Goal: Task Accomplishment & Management: Complete application form

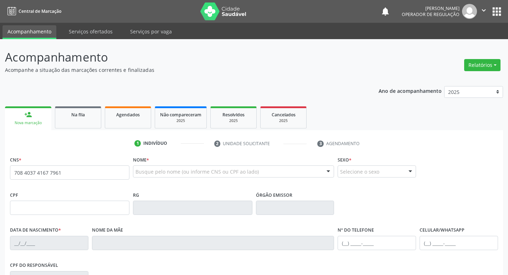
type input "708 4037 4167 7961"
type input "009.004.404-57"
type input "[DATE]"
type input "[PERSON_NAME]"
type input "[PHONE_NUMBER]"
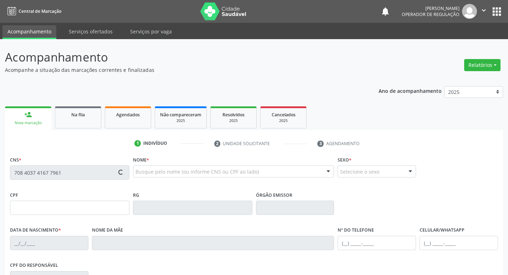
type input "[PHONE_NUMBER]"
type input "606.486.607-10"
type input "31"
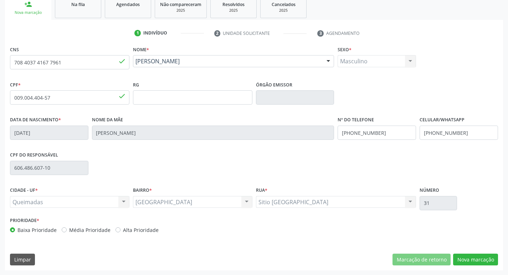
scroll to position [111, 0]
click at [507, 165] on html "Central de Marcação notifications [PERSON_NAME] Operador de regulação  Configu…" at bounding box center [254, 26] width 508 height 275
click at [475, 263] on button "Nova marcação" at bounding box center [475, 260] width 45 height 12
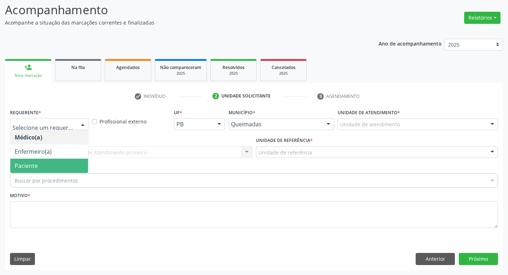
click at [49, 169] on span "Paciente" at bounding box center [49, 166] width 78 height 14
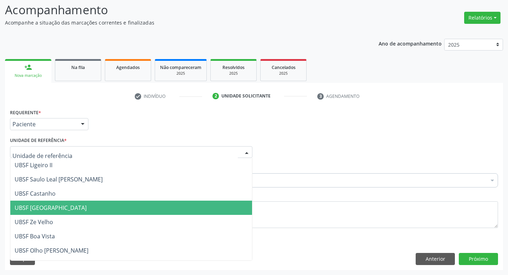
click at [56, 212] on span "UBSF [GEOGRAPHIC_DATA]" at bounding box center [51, 208] width 72 height 8
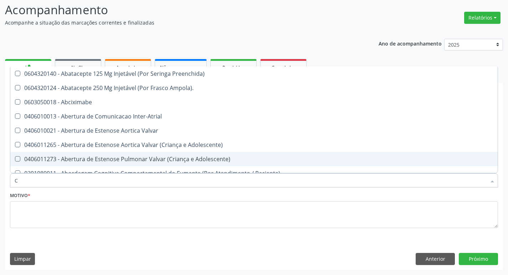
type input "CARDIOLOGISTA"
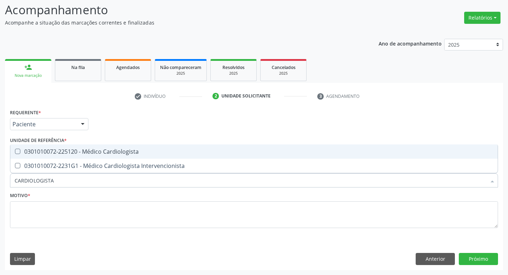
click at [258, 150] on div "0301010072-225120 - Médico Cardiologista" at bounding box center [254, 152] width 478 height 6
checkbox Cardiologista "true"
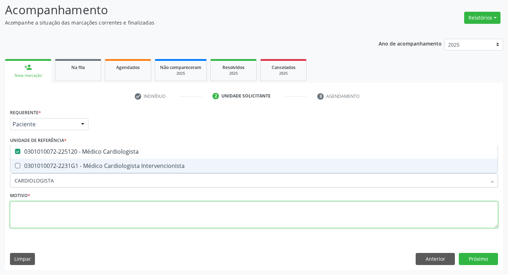
click at [88, 226] on textarea at bounding box center [254, 215] width 488 height 27
checkbox Intervencionista "true"
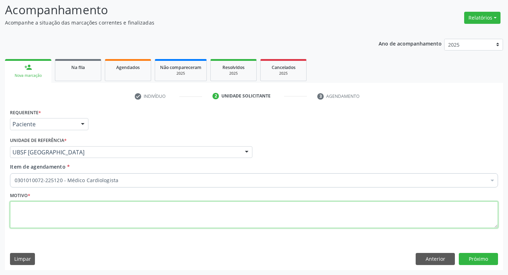
paste textarea "RETORNO"
type textarea "RETORNO"
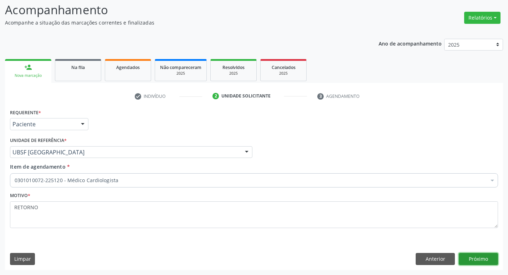
click at [488, 259] on button "Próximo" at bounding box center [478, 259] width 39 height 12
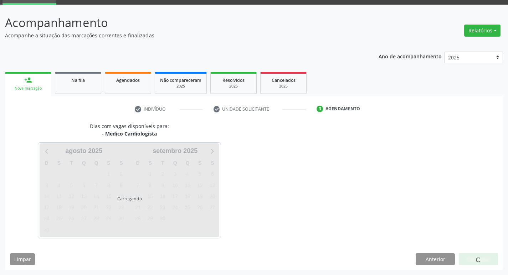
scroll to position [35, 0]
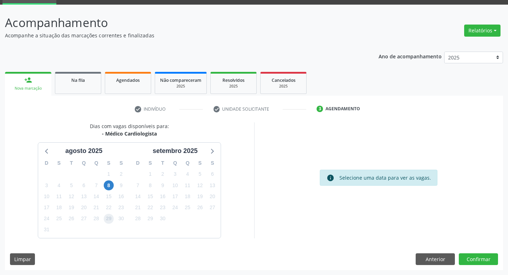
click at [105, 222] on span "29" at bounding box center [109, 219] width 10 height 10
click at [467, 261] on button "Confirmar" at bounding box center [478, 260] width 39 height 12
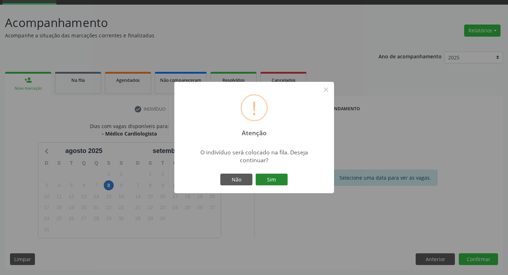
click at [277, 182] on button "Sim" at bounding box center [271, 180] width 32 height 12
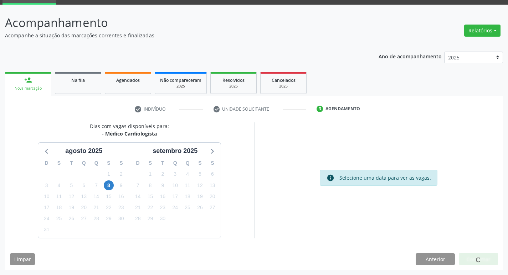
scroll to position [0, 0]
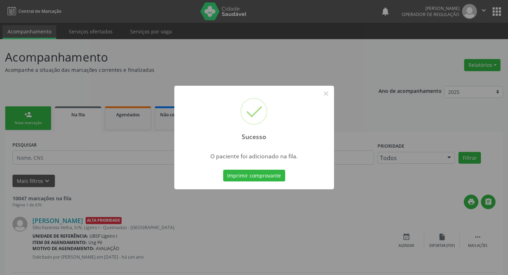
click at [2, 193] on div "Sucesso × O paciente foi adicionado na fila. Imprimir comprovante Cancel" at bounding box center [254, 137] width 508 height 275
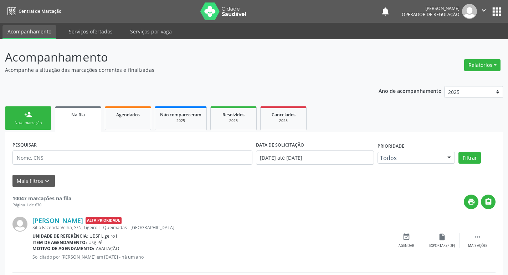
click at [32, 127] on link "person_add Nova marcação" at bounding box center [28, 119] width 46 height 24
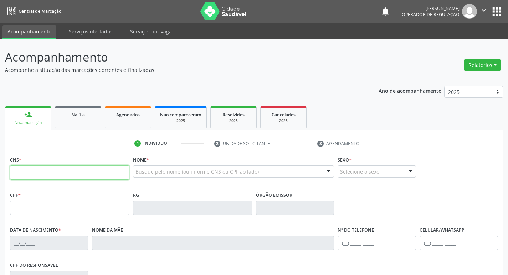
click at [32, 170] on input "text" at bounding box center [69, 173] width 119 height 14
click at [502, 12] on button "apps" at bounding box center [496, 11] width 12 height 12
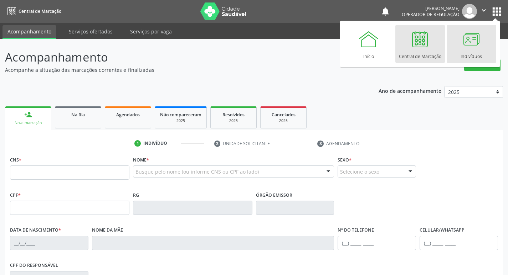
click at [460, 38] on div at bounding box center [470, 39] width 21 height 21
